Goal: Information Seeking & Learning: Learn about a topic

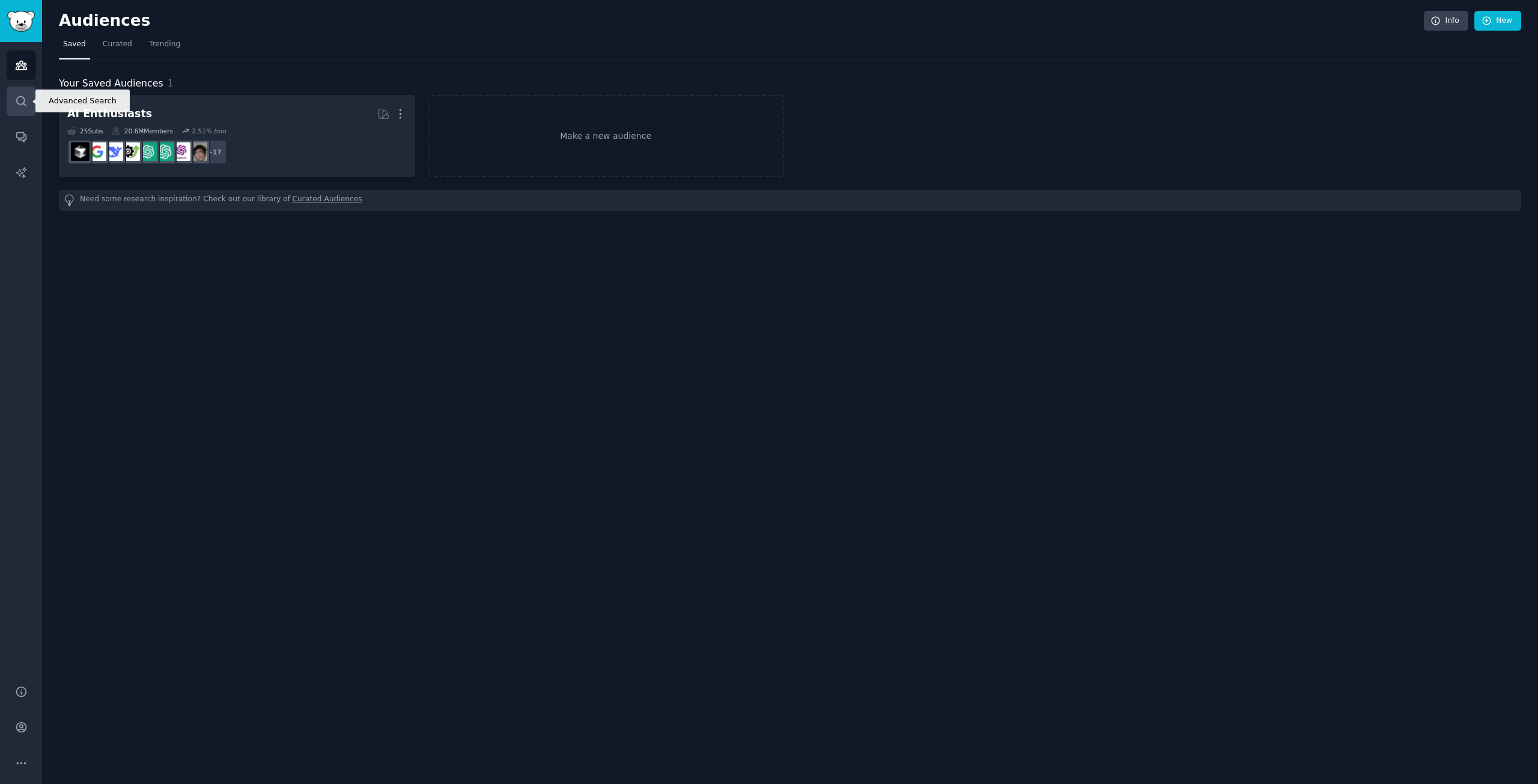
click at [21, 102] on icon "Sidebar" at bounding box center [21, 101] width 13 height 13
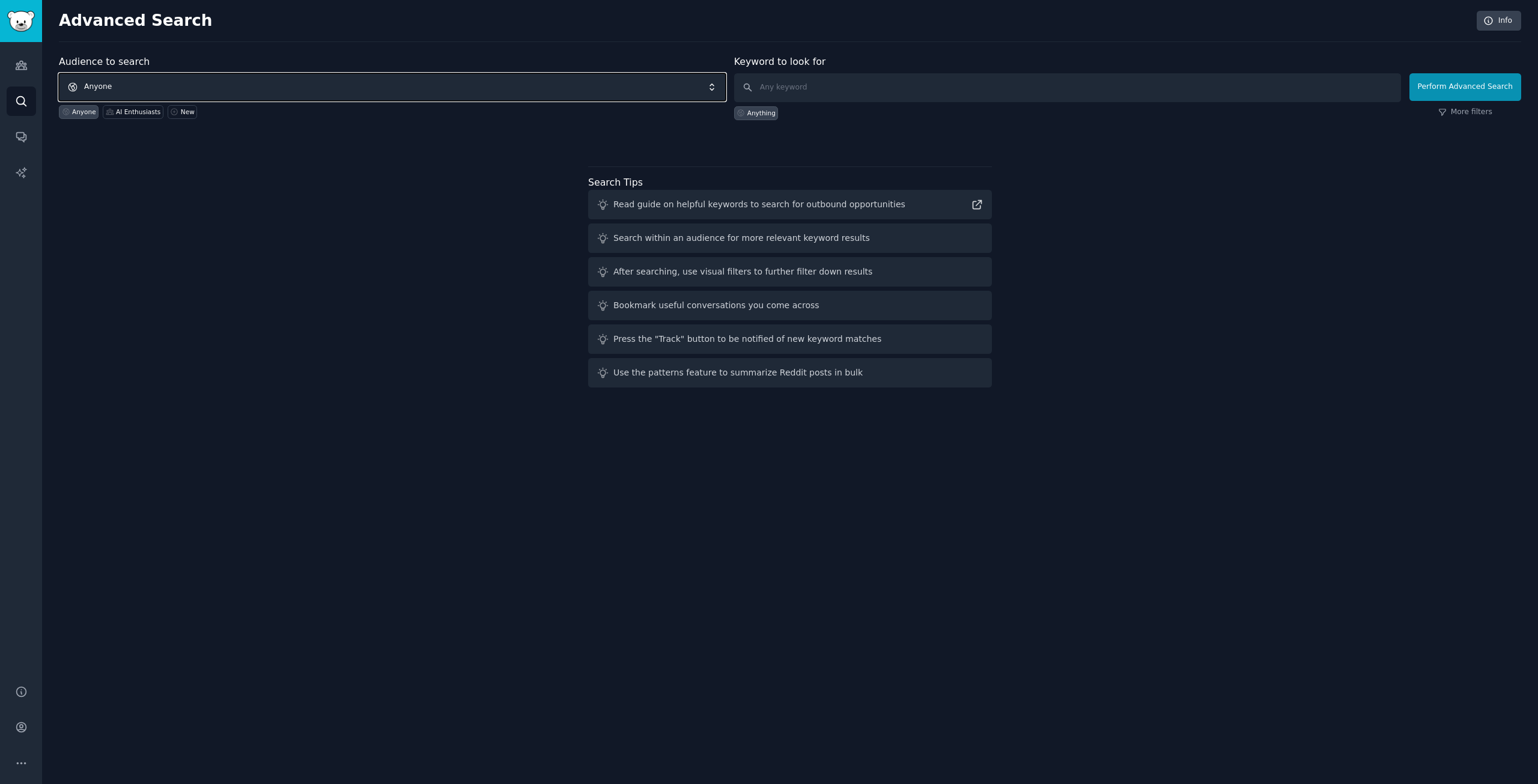
click at [563, 80] on span "Anyone" at bounding box center [392, 87] width 667 height 28
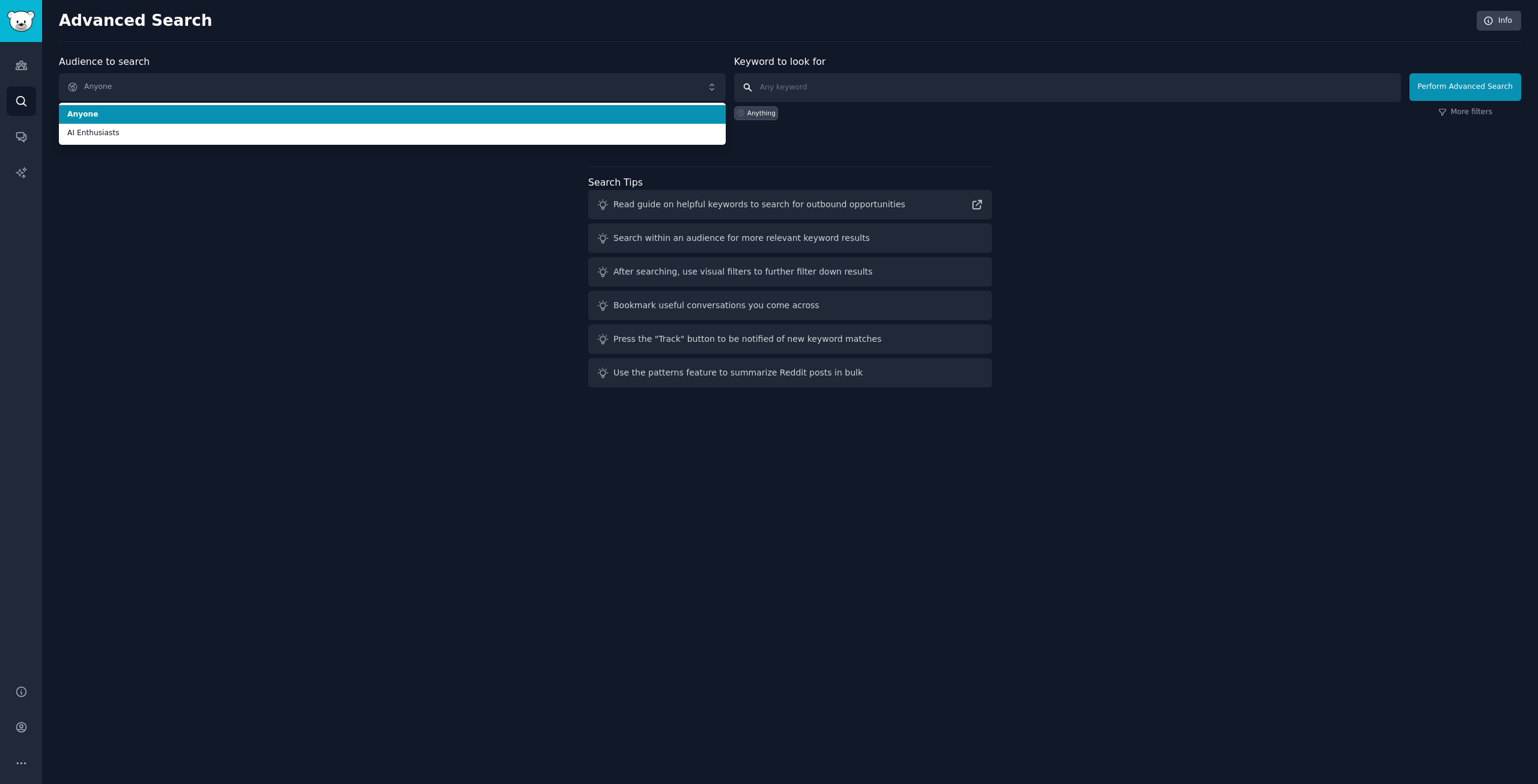
click at [887, 78] on input "text" at bounding box center [1068, 88] width 667 height 29
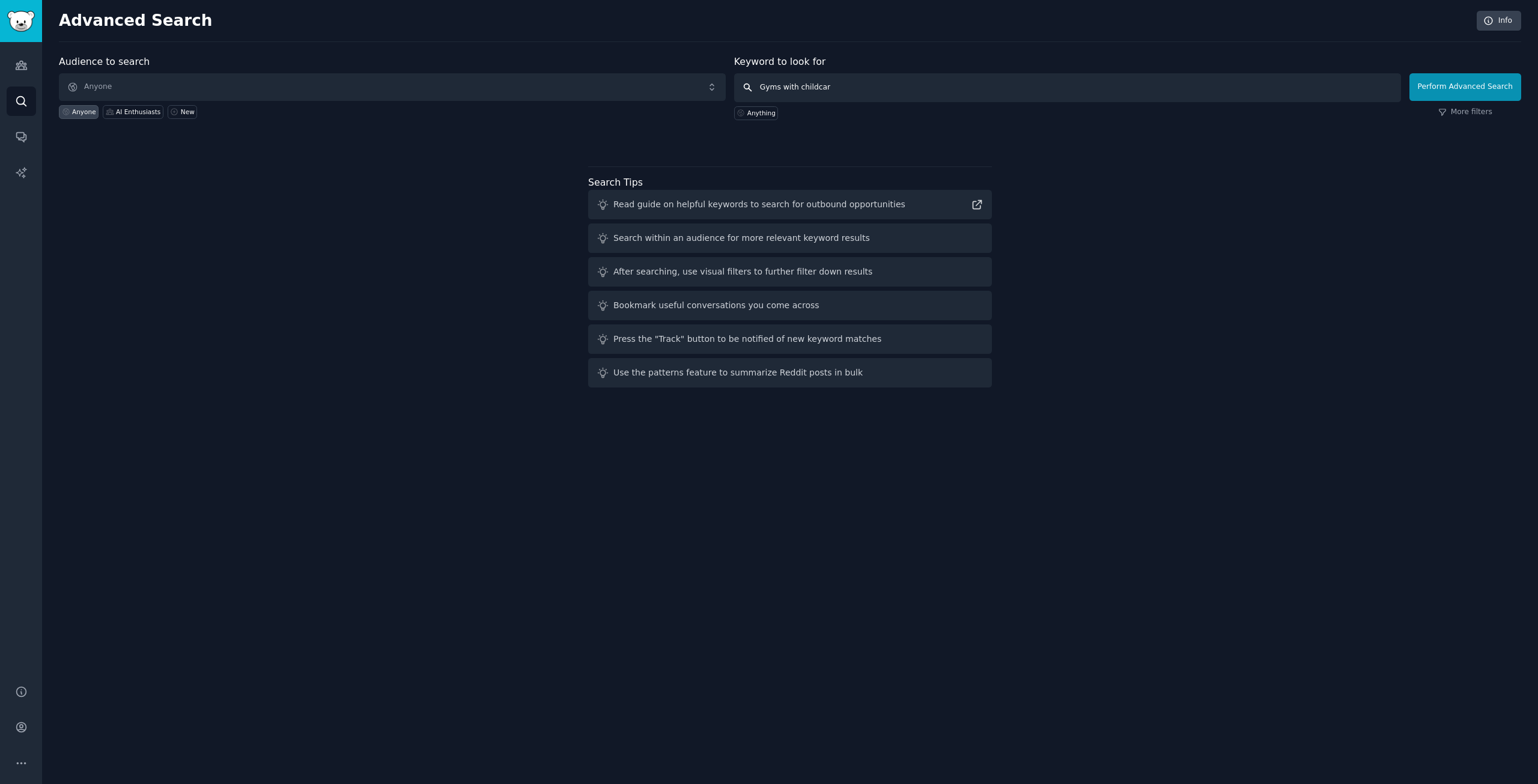
type input "Gyms with childcare"
click button "Perform Advanced Search" at bounding box center [1466, 87] width 112 height 28
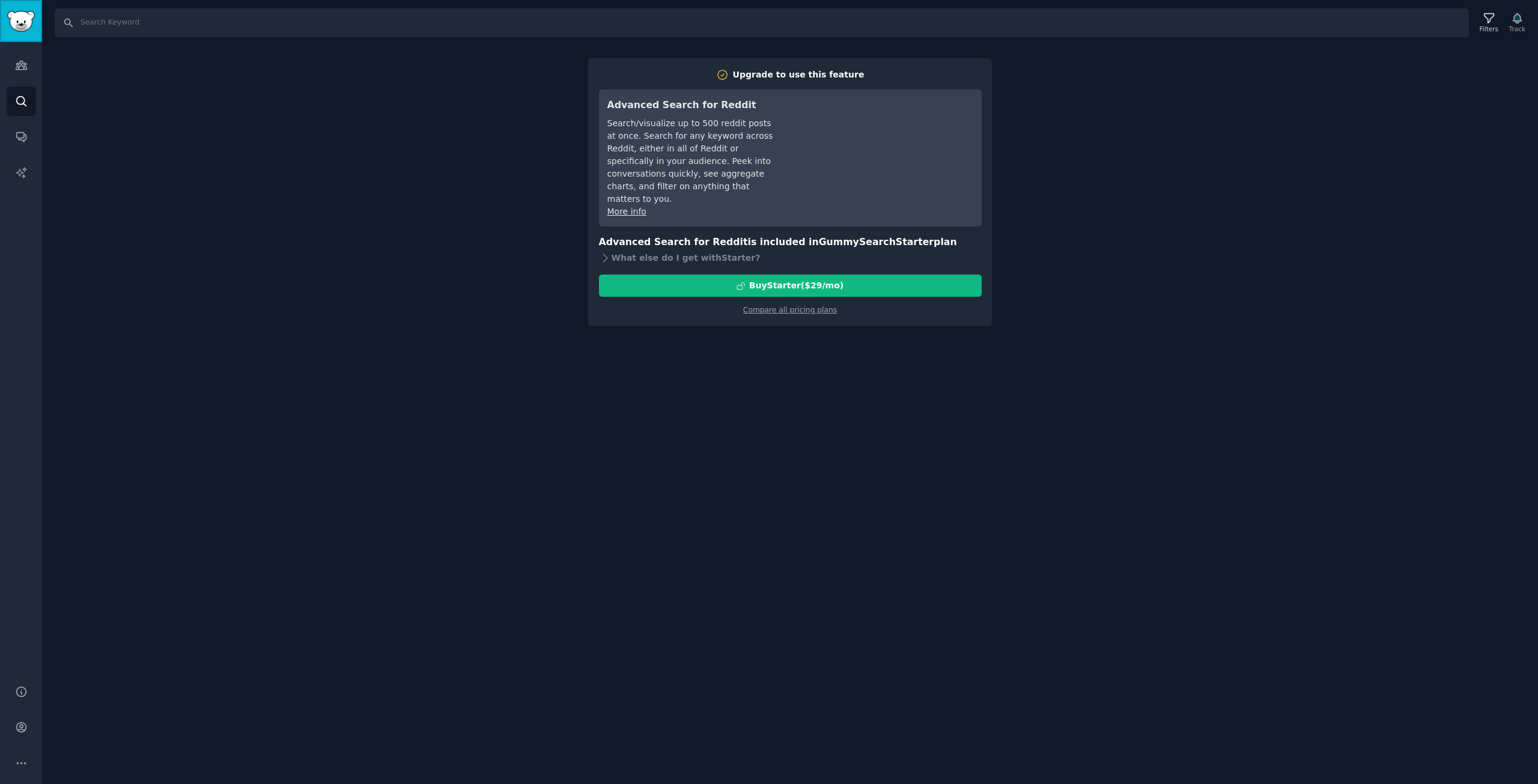
click at [37, 17] on link "Sidebar" at bounding box center [21, 21] width 42 height 42
